Goal: Task Accomplishment & Management: Manage account settings

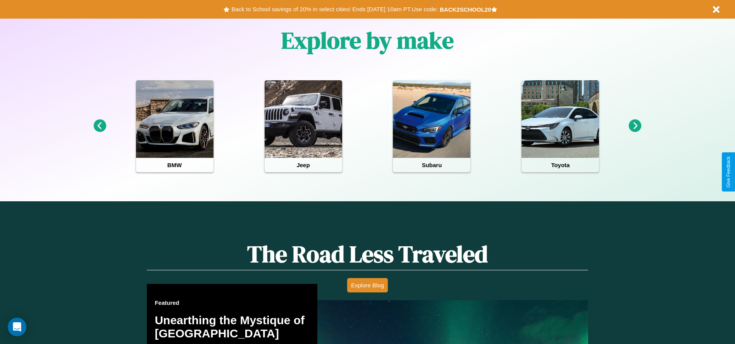
scroll to position [345, 0]
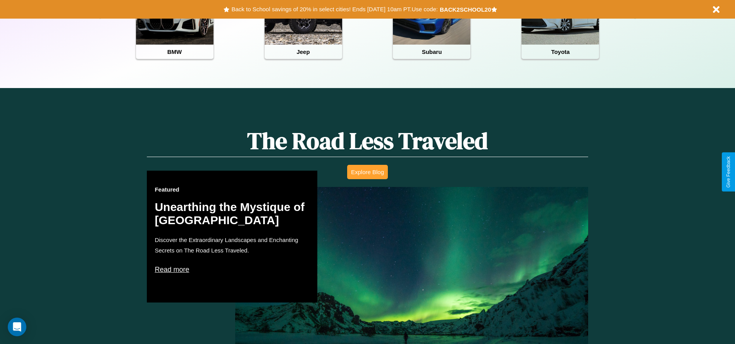
click at [367, 172] on button "Explore Blog" at bounding box center [367, 172] width 41 height 14
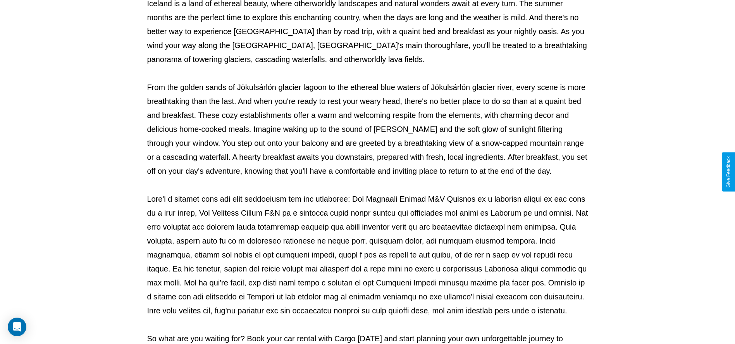
scroll to position [257, 0]
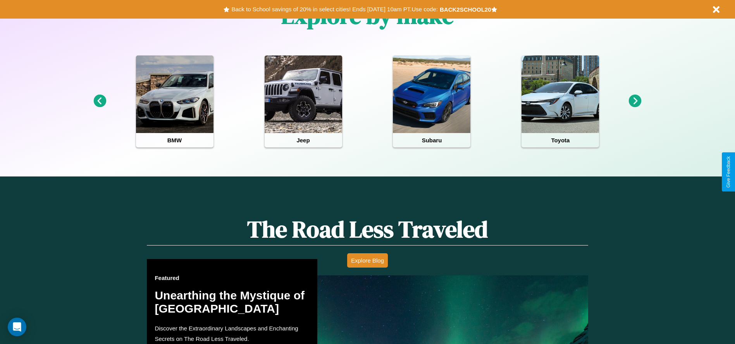
scroll to position [364, 0]
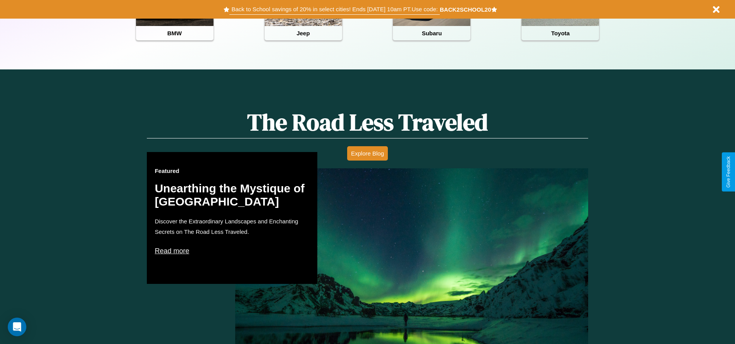
click at [334, 9] on button "Back to School savings of 20% in select cities! Ends [DATE] 10am PT. Use code:" at bounding box center [334, 9] width 210 height 11
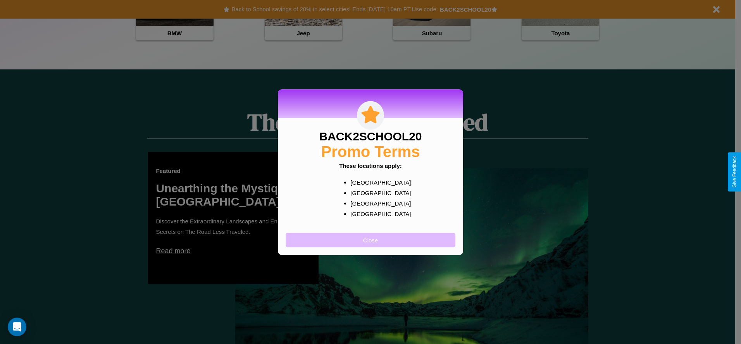
click at [370, 239] on button "Close" at bounding box center [371, 240] width 170 height 14
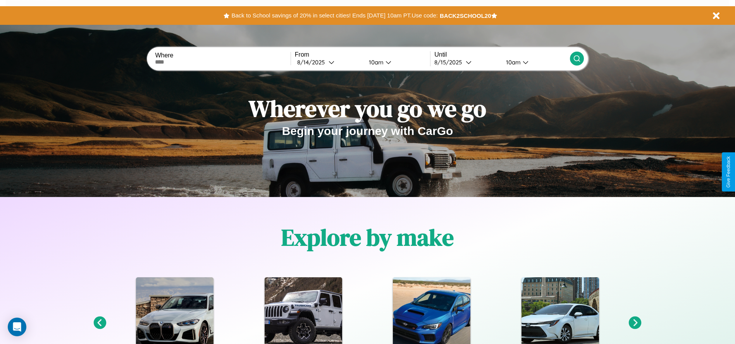
scroll to position [0, 0]
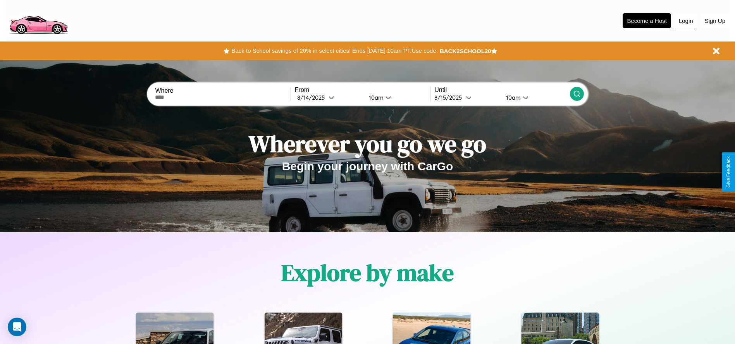
click at [686, 21] on button "Login" at bounding box center [686, 21] width 22 height 15
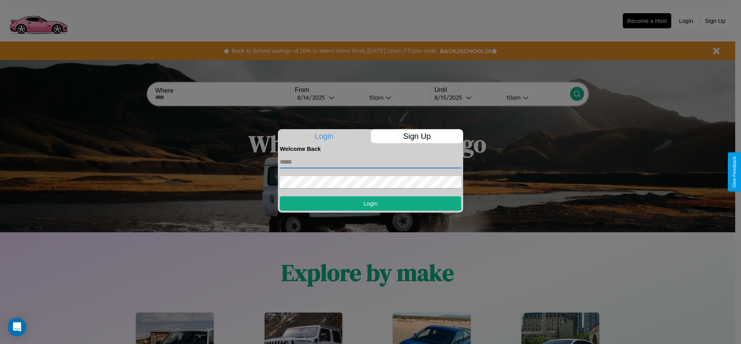
click at [370, 162] on input "text" at bounding box center [370, 162] width 181 height 12
type input "**********"
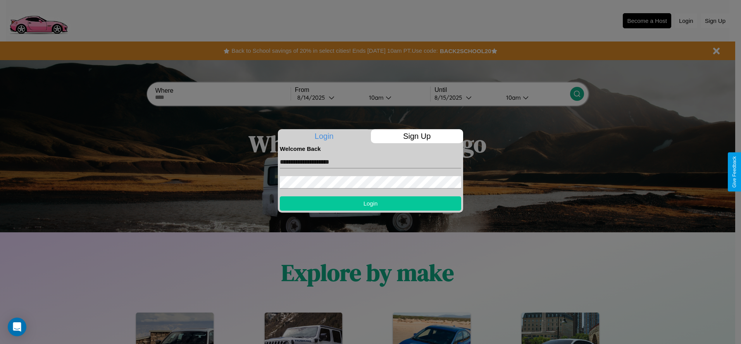
click at [370, 203] on button "Login" at bounding box center [370, 203] width 181 height 14
